Goal: Check status: Check status

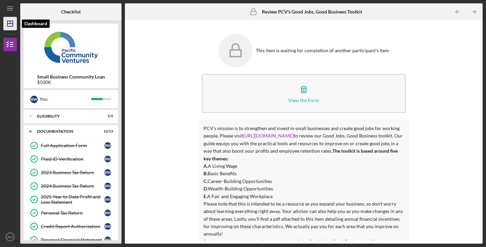
click at [10, 27] on icon "Icon/Dashboard" at bounding box center [10, 23] width 17 height 17
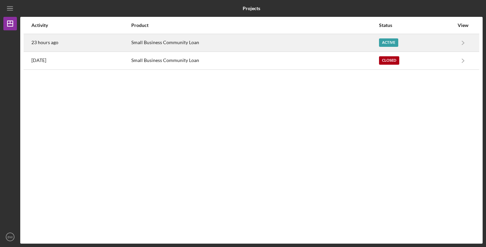
click at [126, 44] on div "23 hours ago" at bounding box center [80, 42] width 99 height 17
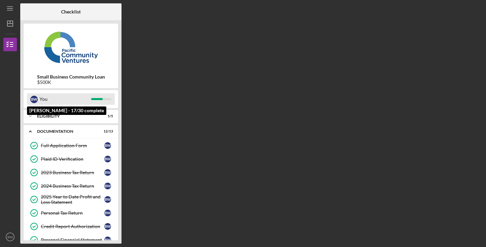
click at [98, 97] on div "B W You" at bounding box center [71, 99] width 88 height 11
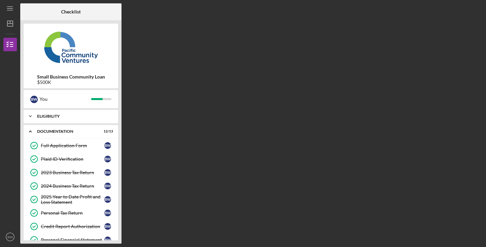
click at [92, 116] on div "Eligibility" at bounding box center [73, 116] width 73 height 4
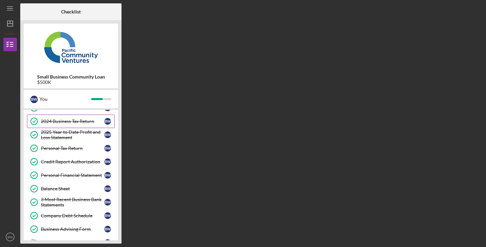
scroll to position [182, 0]
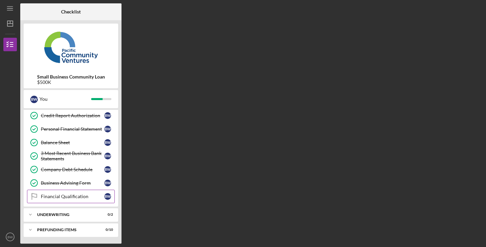
click at [79, 197] on div "Financial Qualification" at bounding box center [72, 196] width 63 height 5
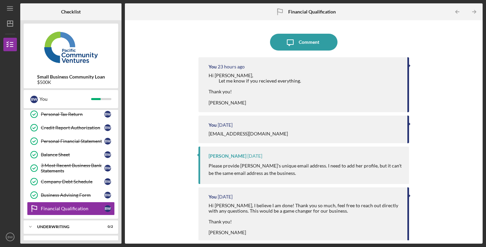
scroll to position [100, 0]
